Goal: Use online tool/utility: Utilize a website feature to perform a specific function

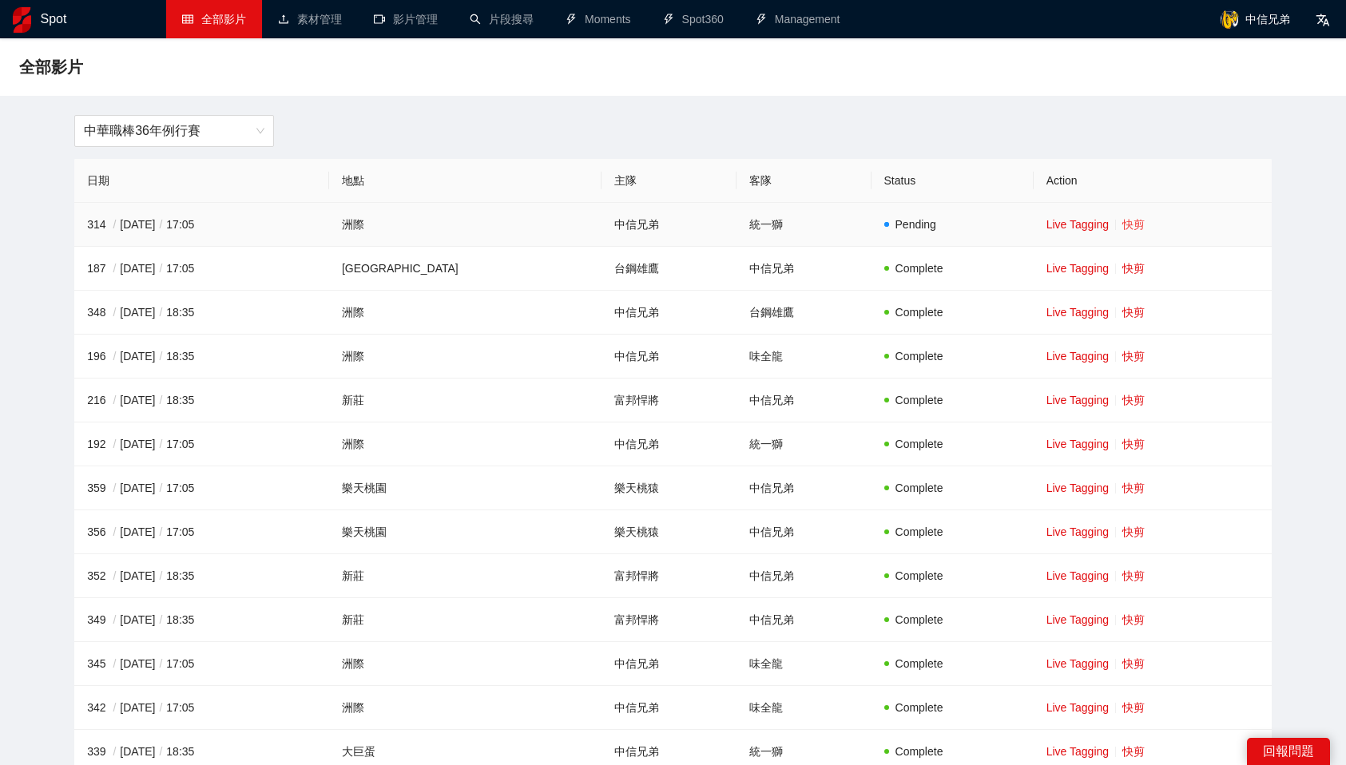
click at [1123, 221] on link "快剪" at bounding box center [1134, 224] width 22 height 13
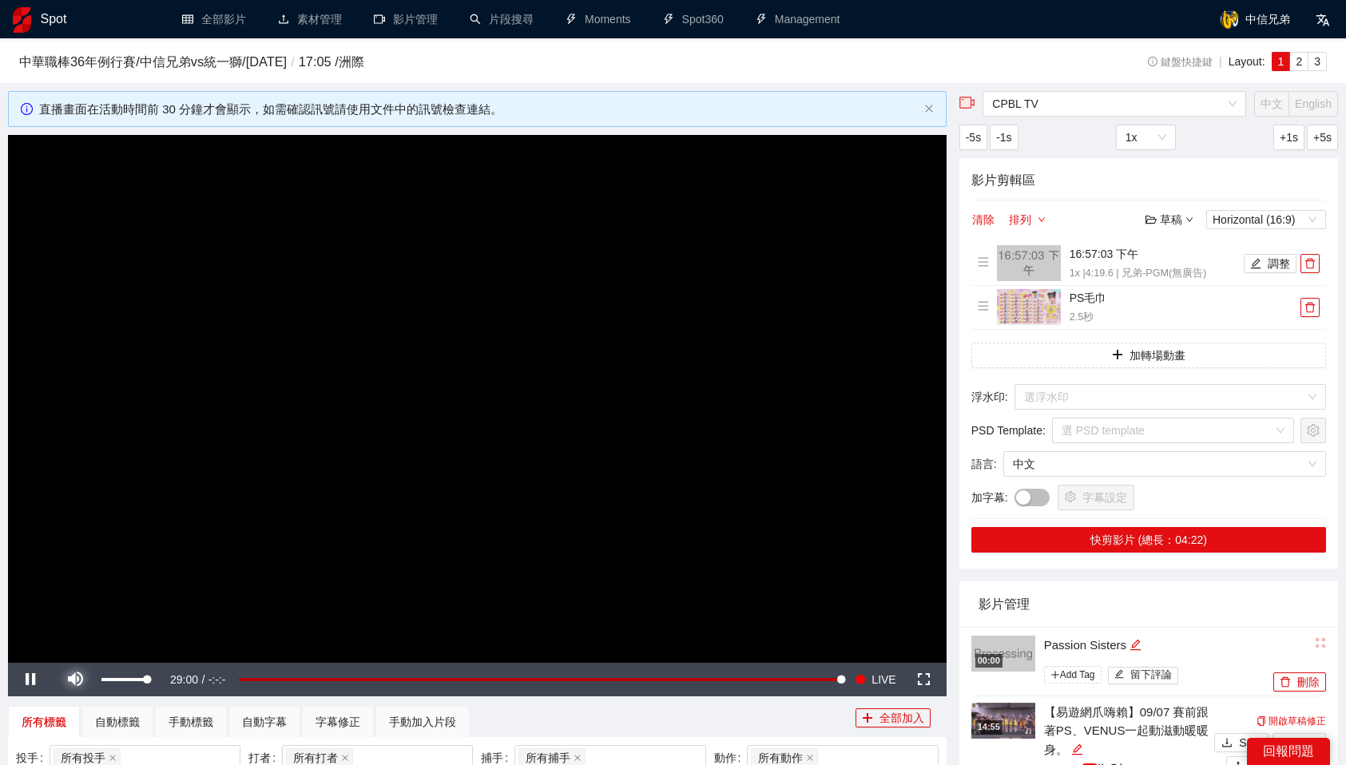
click at [69, 680] on span "Video Player" at bounding box center [75, 680] width 45 height 0
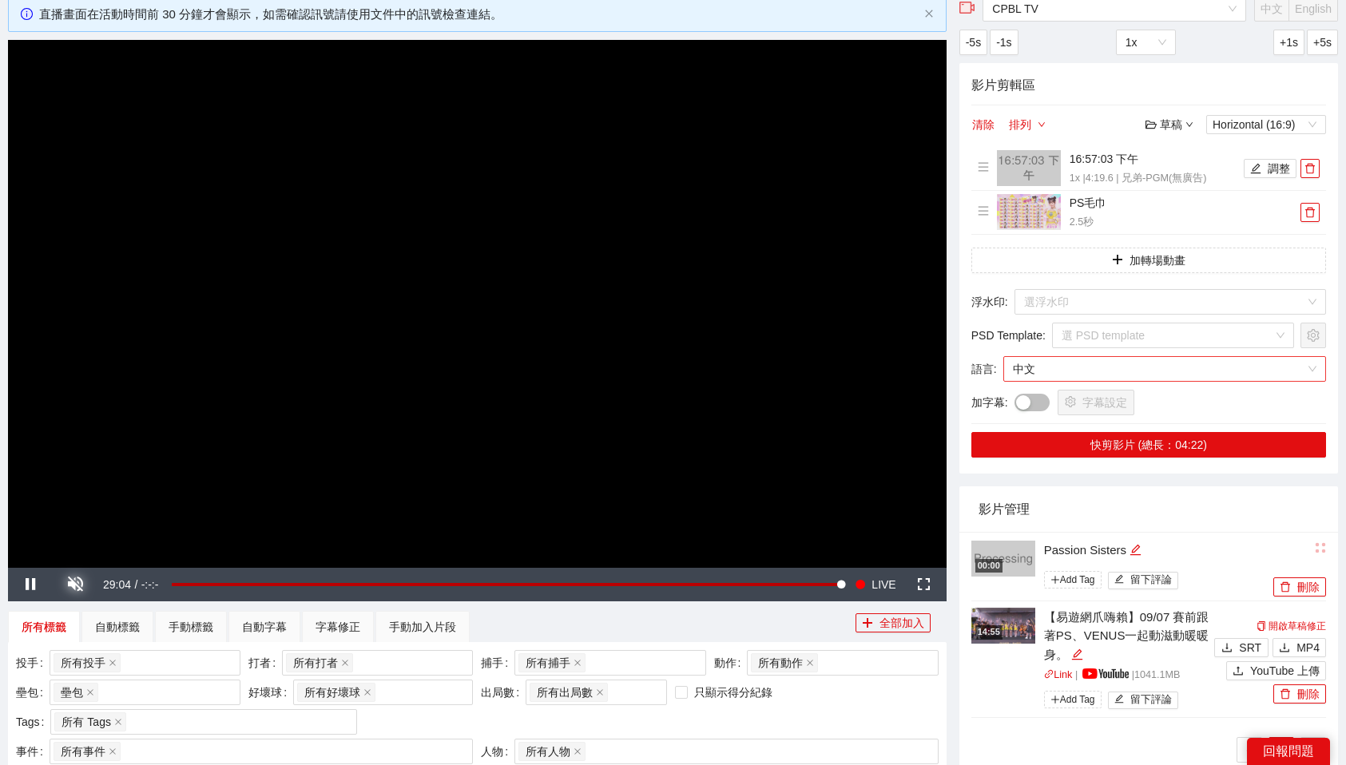
scroll to position [92, 0]
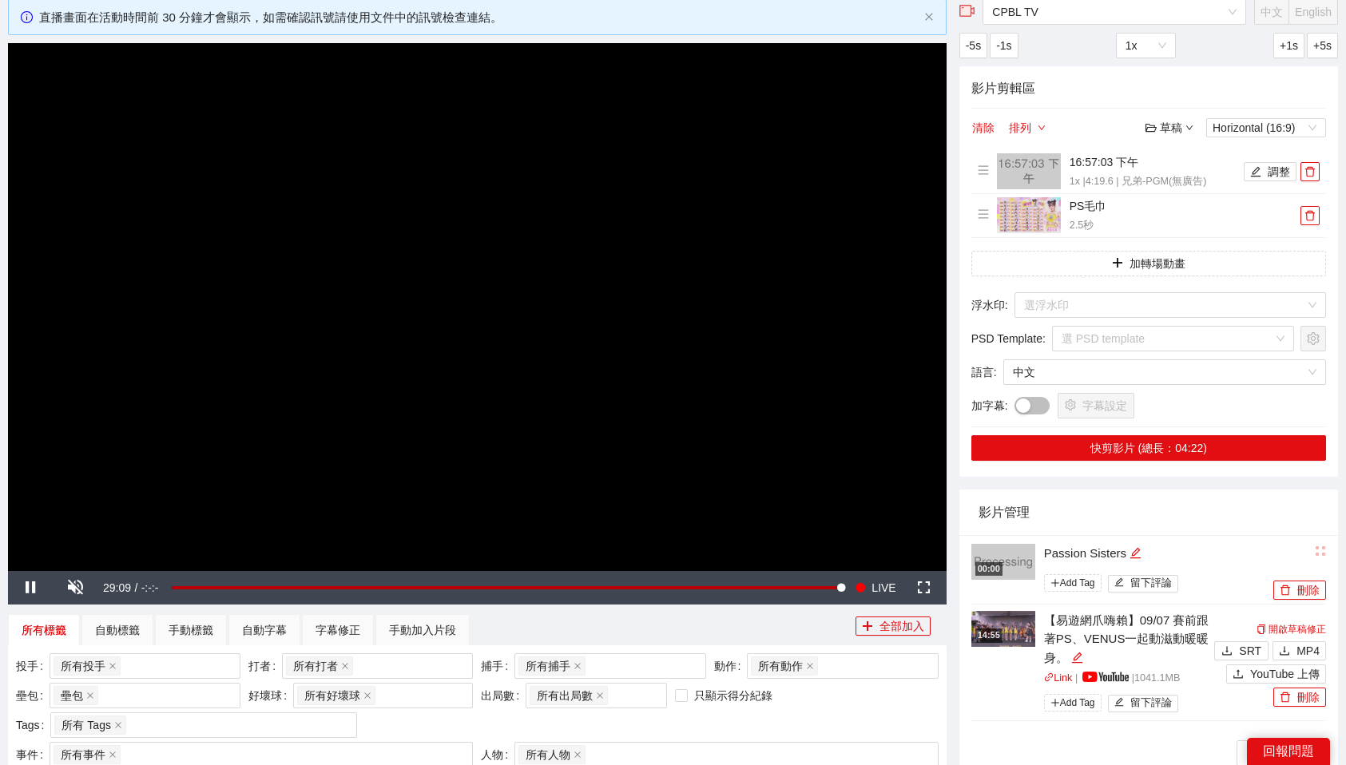
click at [1016, 634] on img at bounding box center [1004, 629] width 64 height 36
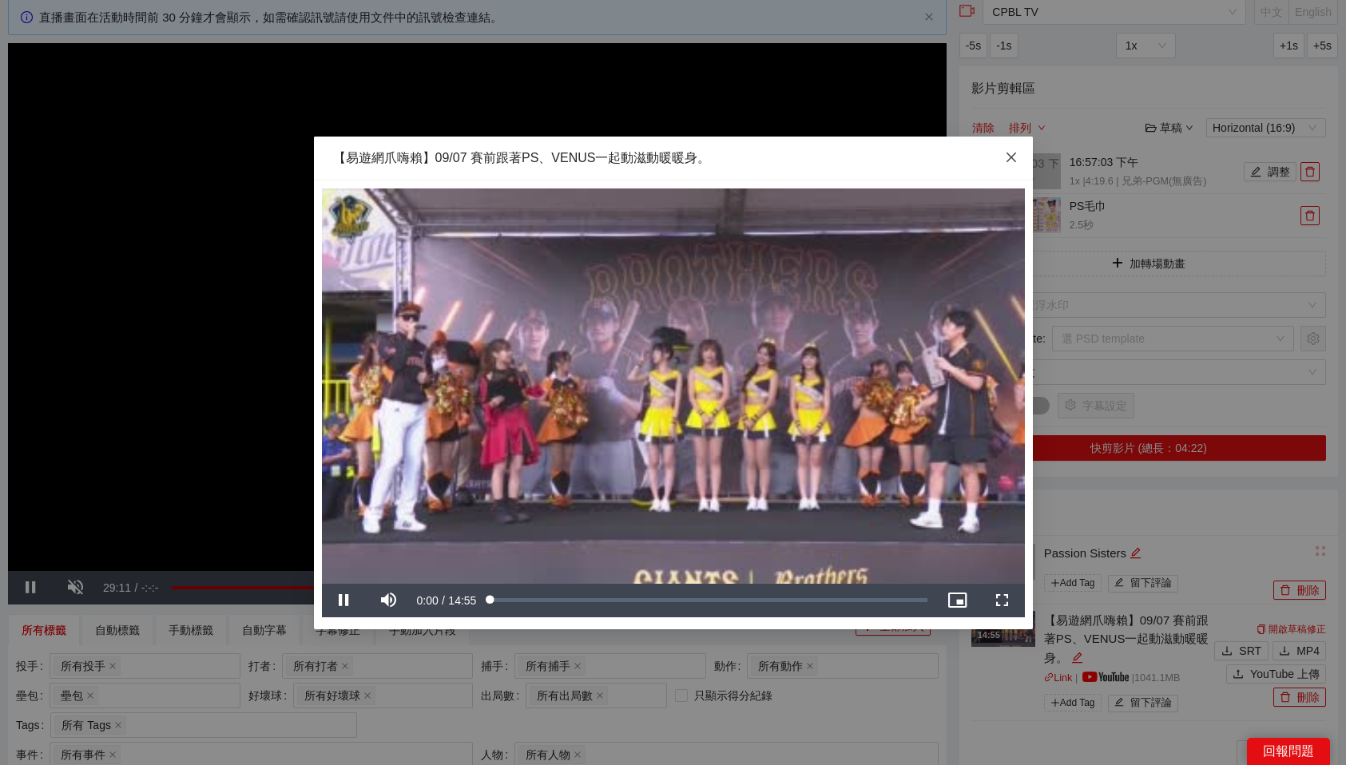
click at [1007, 153] on icon "close" at bounding box center [1011, 157] width 10 height 10
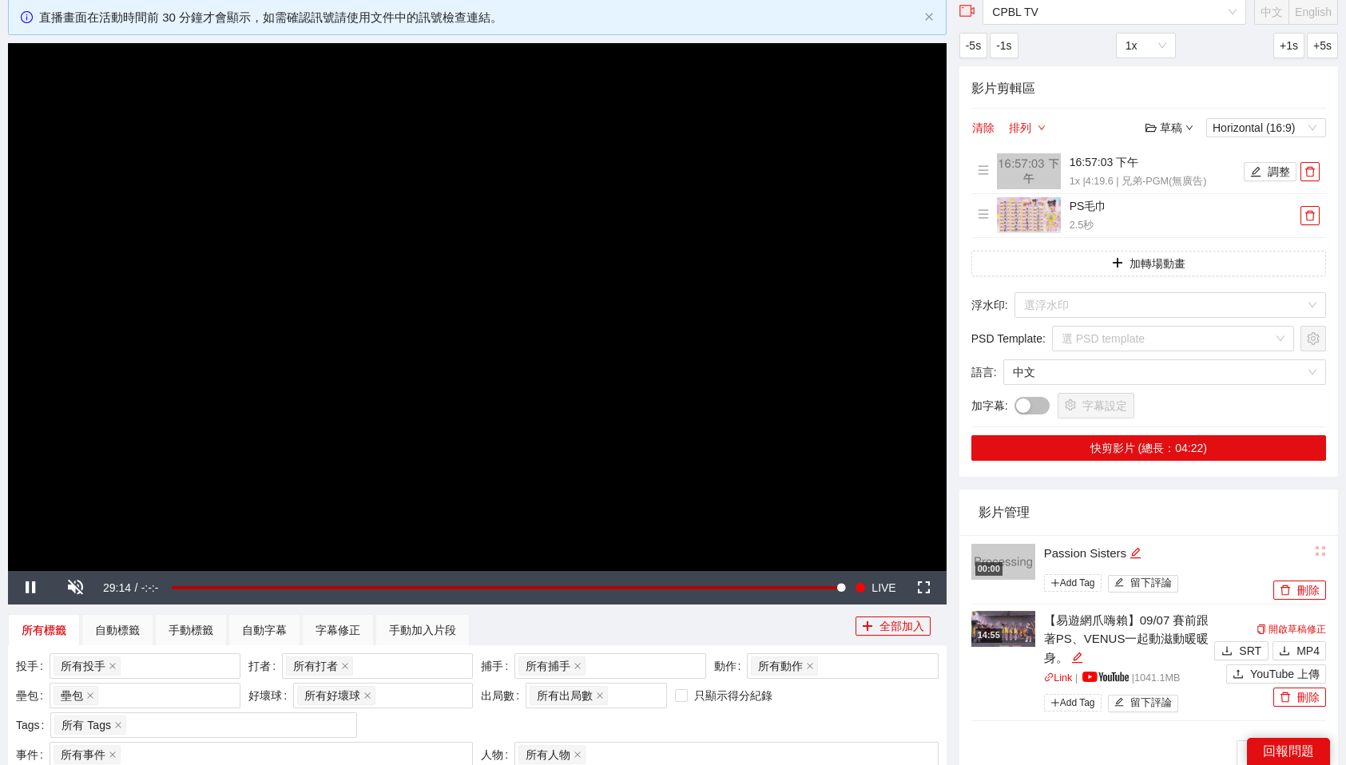
click at [1008, 630] on img at bounding box center [1004, 629] width 64 height 36
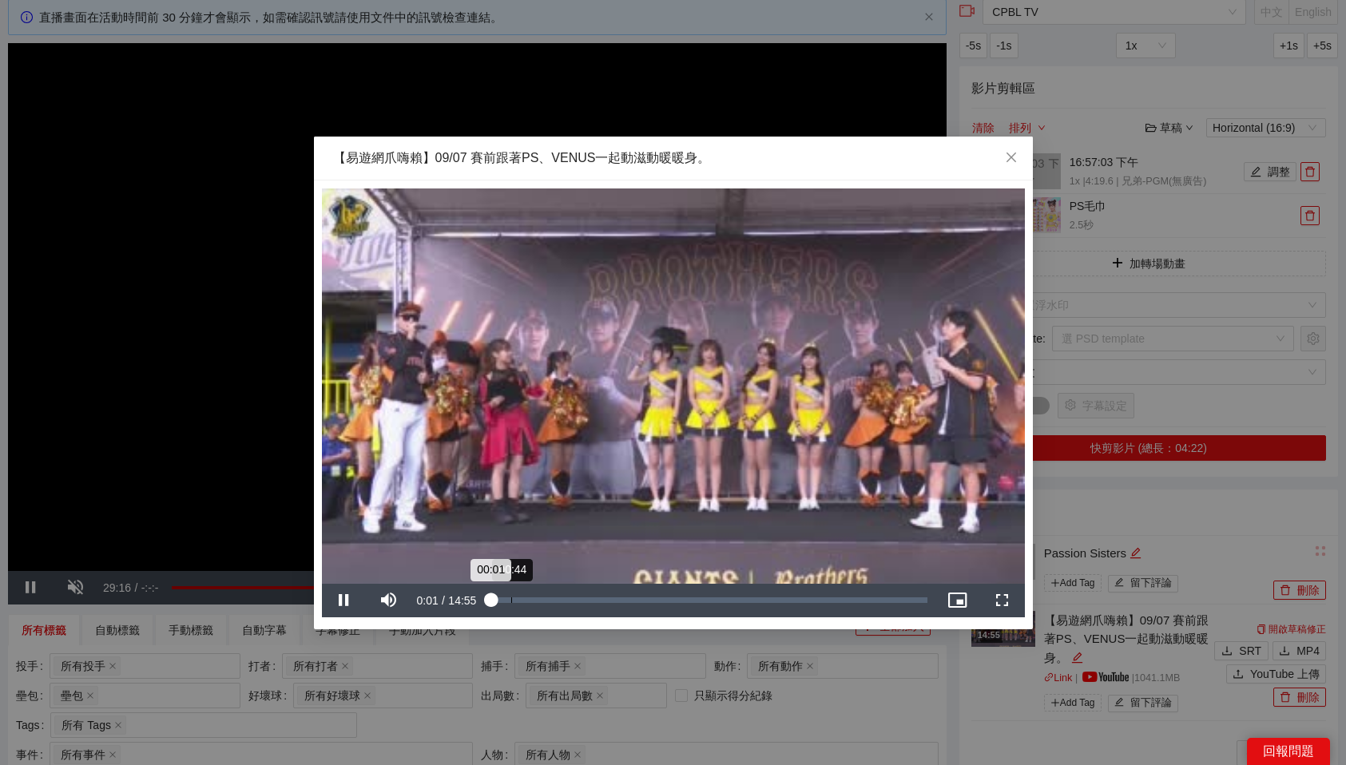
click at [512, 600] on div "Loaded : 1.44% 00:44 00:01" at bounding box center [708, 601] width 437 height 6
click at [566, 600] on div "02:33" at bounding box center [565, 601] width 1 height 6
click at [707, 599] on div "Loaded : 4.92% 07:20 03:03" at bounding box center [708, 601] width 437 height 6
click at [1017, 155] on span "Close" at bounding box center [1011, 158] width 43 height 43
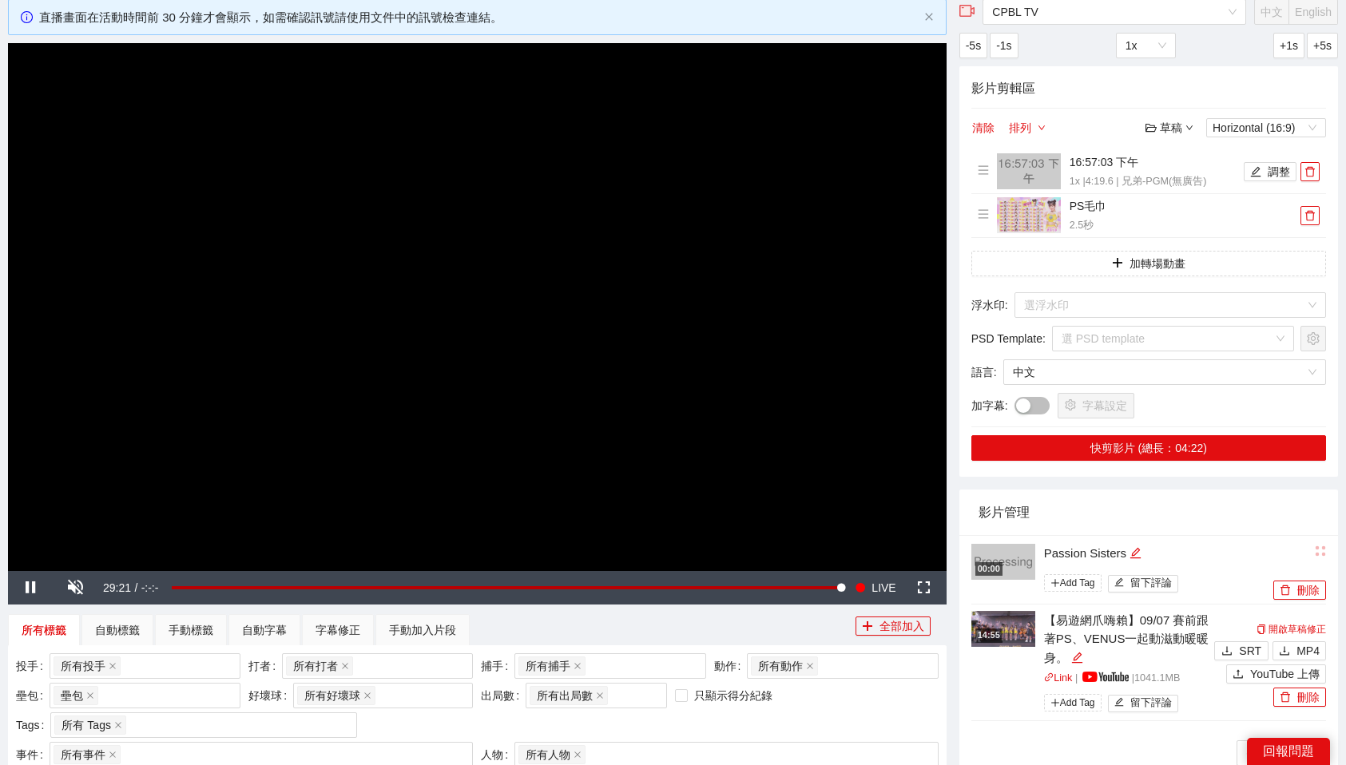
click at [1143, 520] on div "影片管理" at bounding box center [1149, 513] width 340 height 46
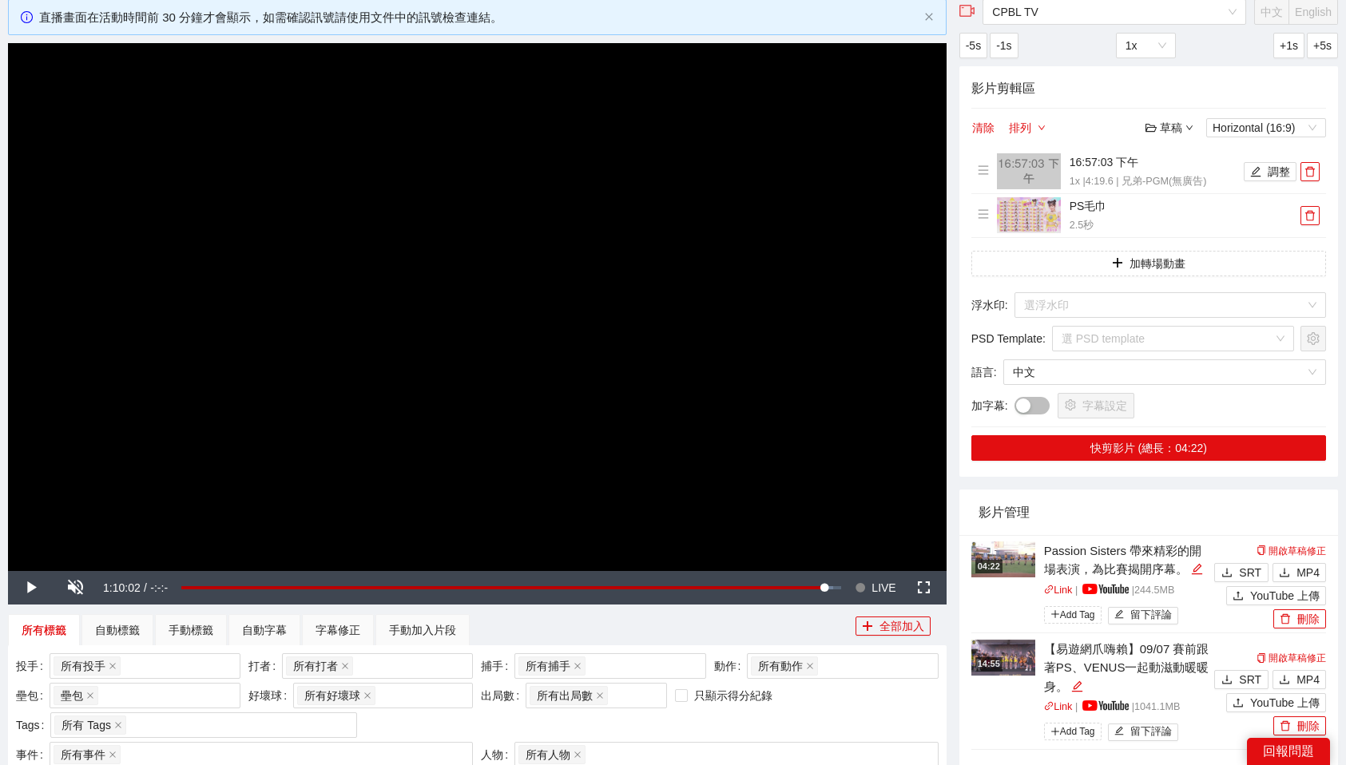
click at [883, 591] on span "LIVE" at bounding box center [884, 588] width 24 height 34
click at [29, 588] on span "Video Player" at bounding box center [30, 588] width 45 height 0
click at [834, 588] on div "0:00:00" at bounding box center [511, 589] width 660 height 6
click at [831, 588] on div "-0:00:36" at bounding box center [508, 589] width 654 height 6
click at [819, 589] on div "-0:02:25" at bounding box center [819, 589] width 1 height 6
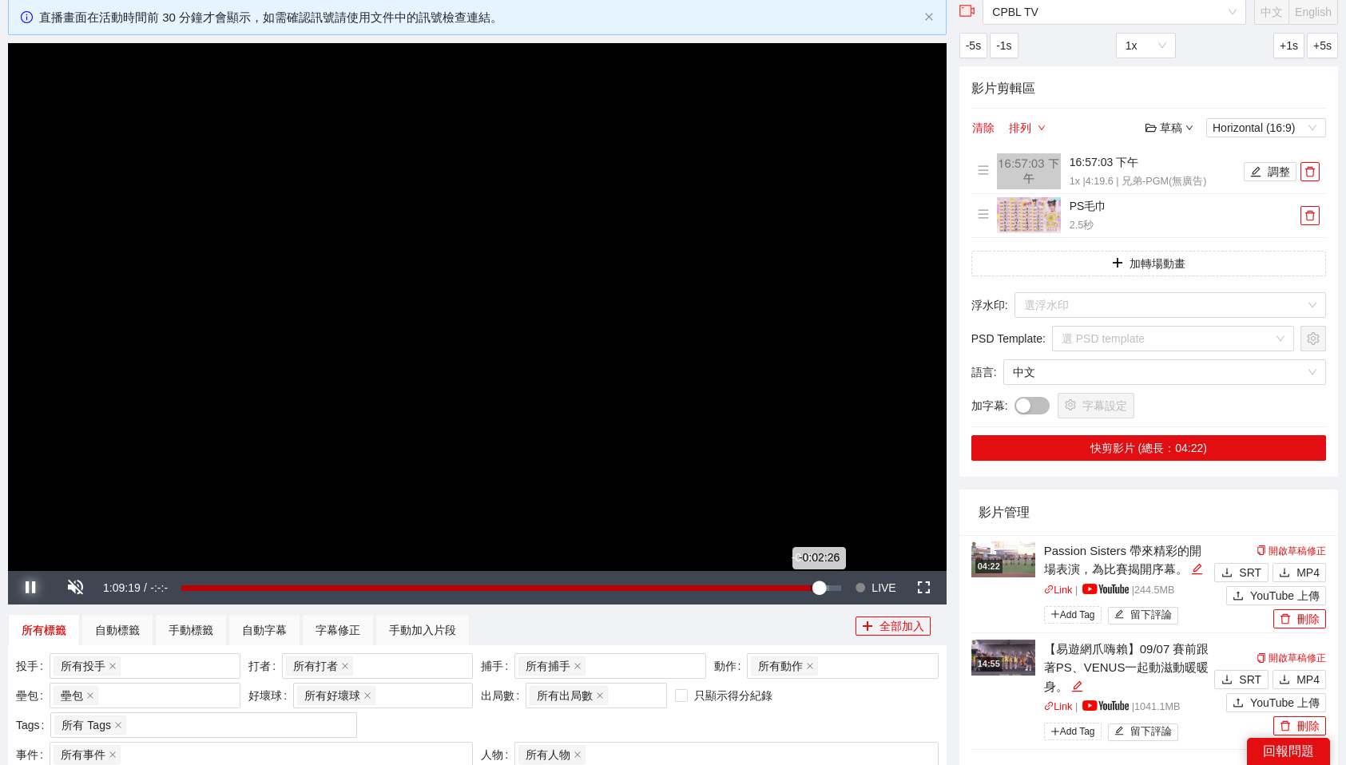
click at [810, 589] on div "-0:02:26" at bounding box center [500, 589] width 638 height 6
click at [799, 589] on div "-0:03:16" at bounding box center [496, 589] width 630 height 6
click at [672, 386] on video "Video Player" at bounding box center [477, 307] width 939 height 528
